Goal: Browse casually

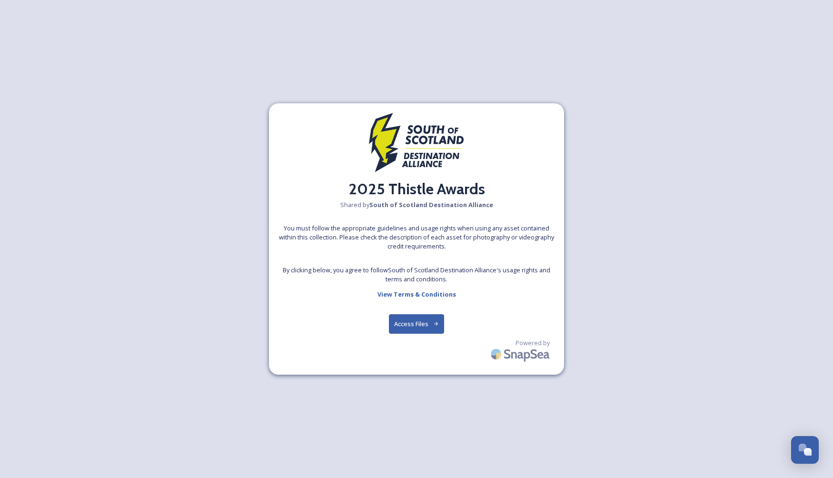
click at [415, 322] on button "Access Files" at bounding box center [417, 324] width 56 height 20
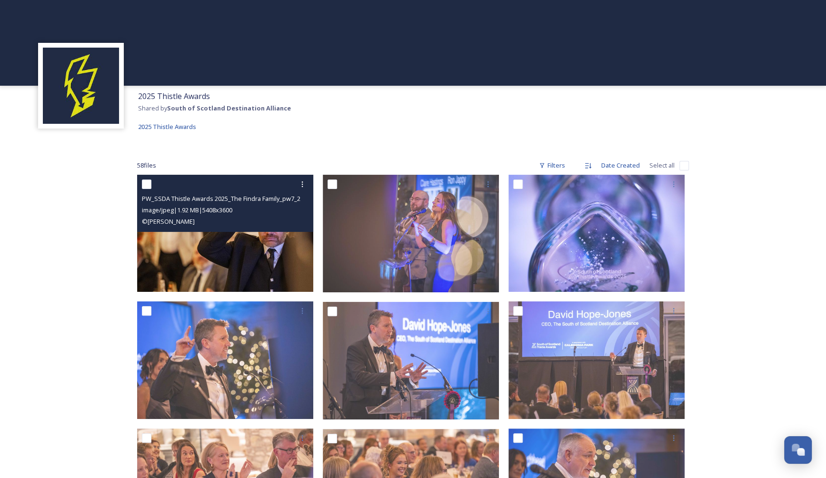
click at [255, 256] on img at bounding box center [225, 233] width 176 height 117
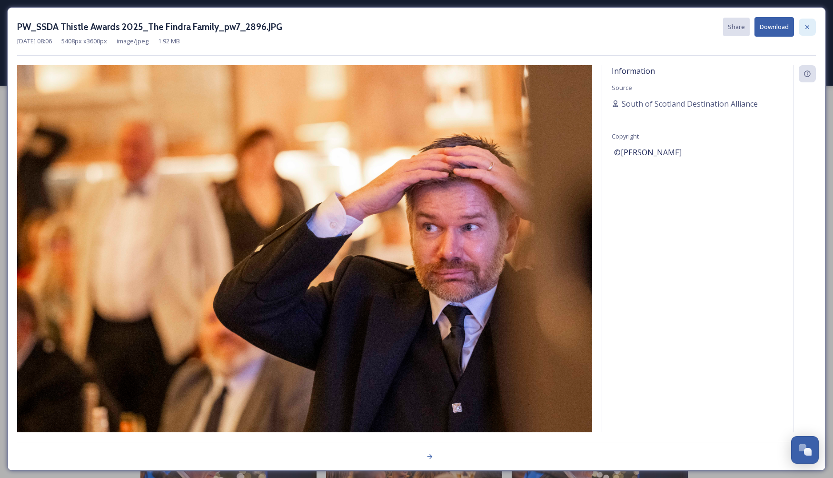
click at [807, 26] on icon at bounding box center [807, 27] width 4 height 4
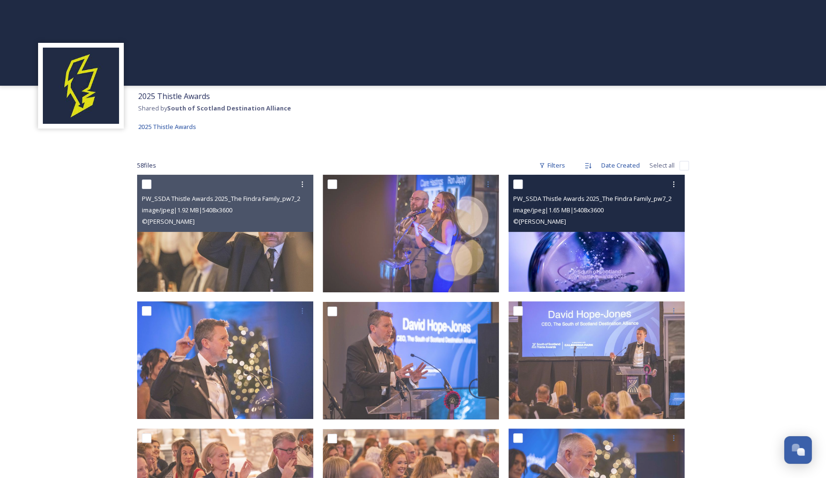
click at [606, 254] on img at bounding box center [596, 233] width 176 height 117
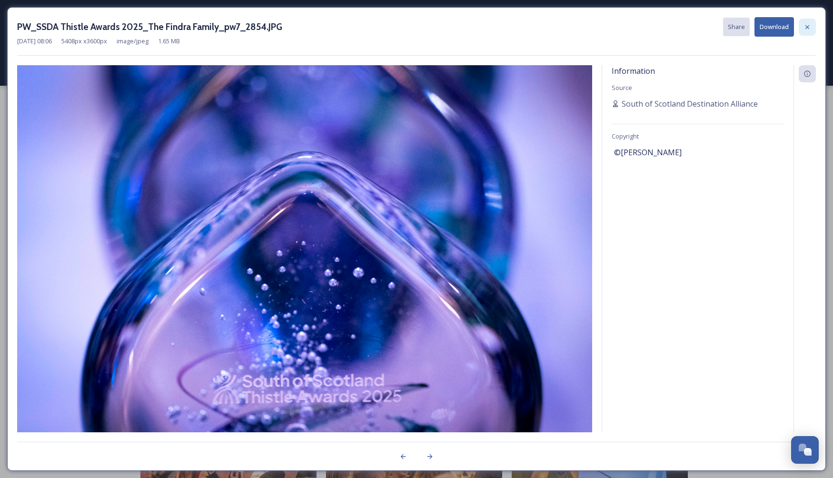
click at [810, 30] on icon at bounding box center [807, 27] width 8 height 8
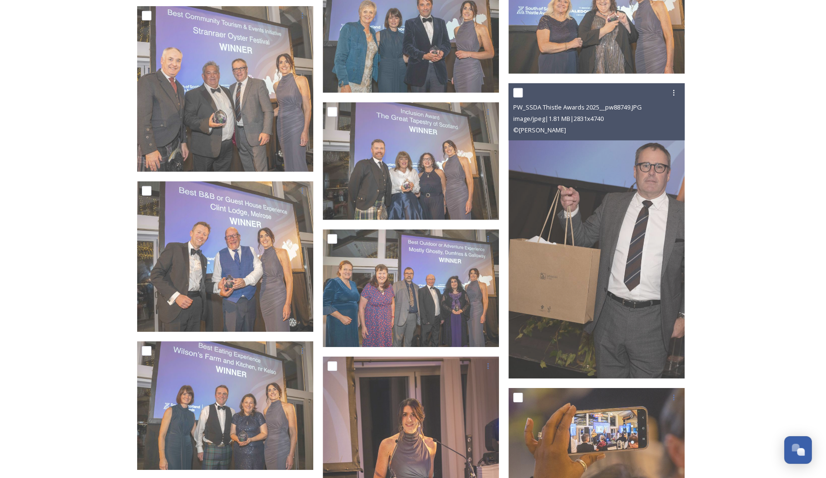
scroll to position [1896, 0]
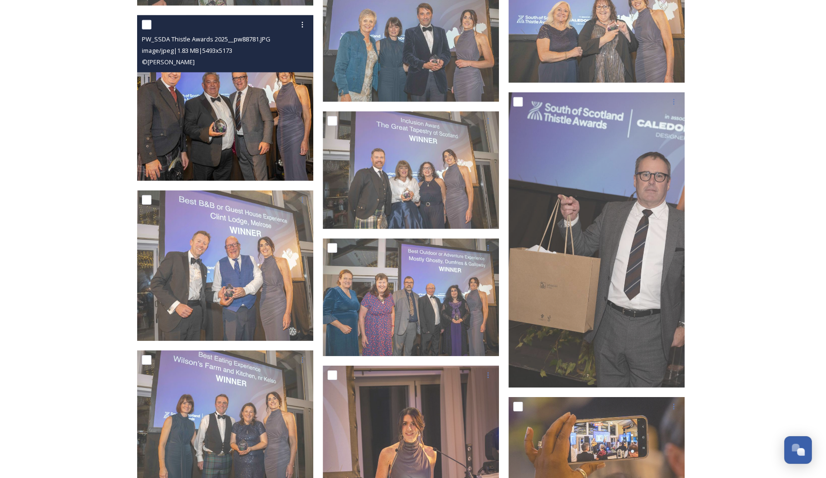
click at [221, 103] on img at bounding box center [225, 98] width 176 height 166
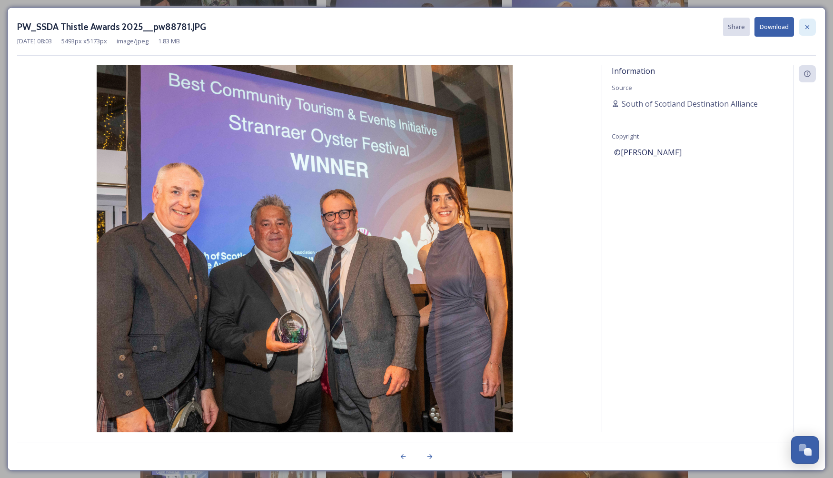
click at [805, 24] on icon at bounding box center [807, 27] width 8 height 8
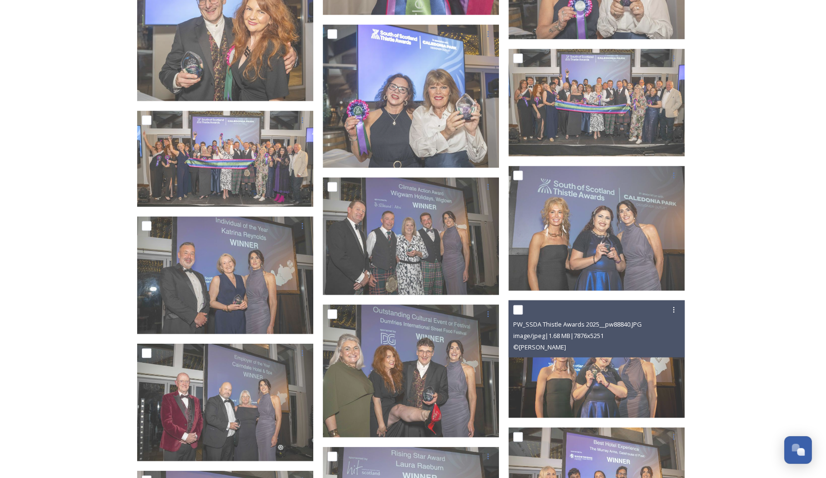
scroll to position [1230, 0]
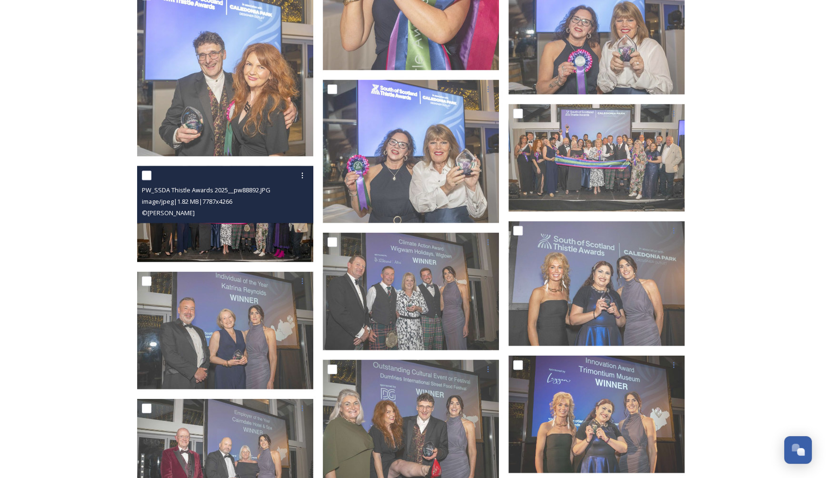
click at [252, 241] on img at bounding box center [225, 214] width 176 height 96
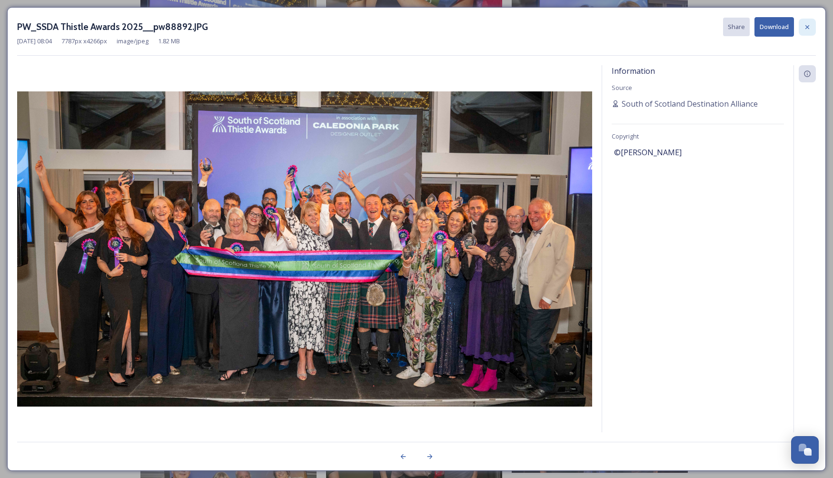
click at [811, 26] on icon at bounding box center [807, 27] width 8 height 8
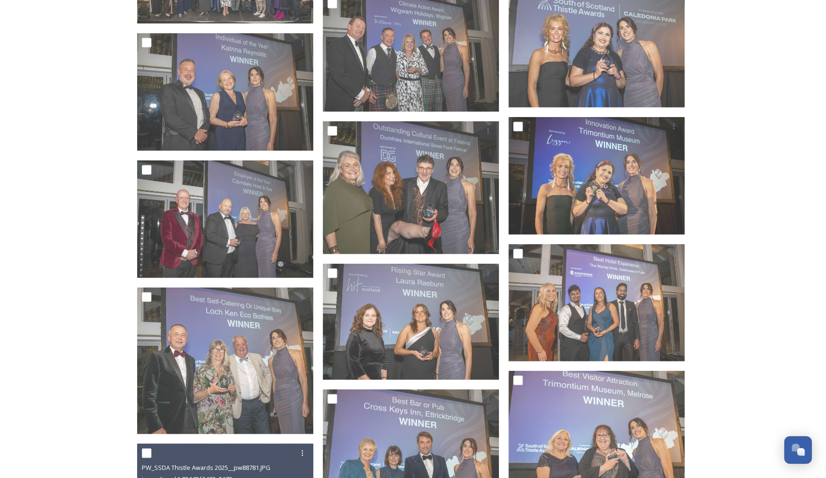
scroll to position [1658, 0]
